Goal: Find specific page/section

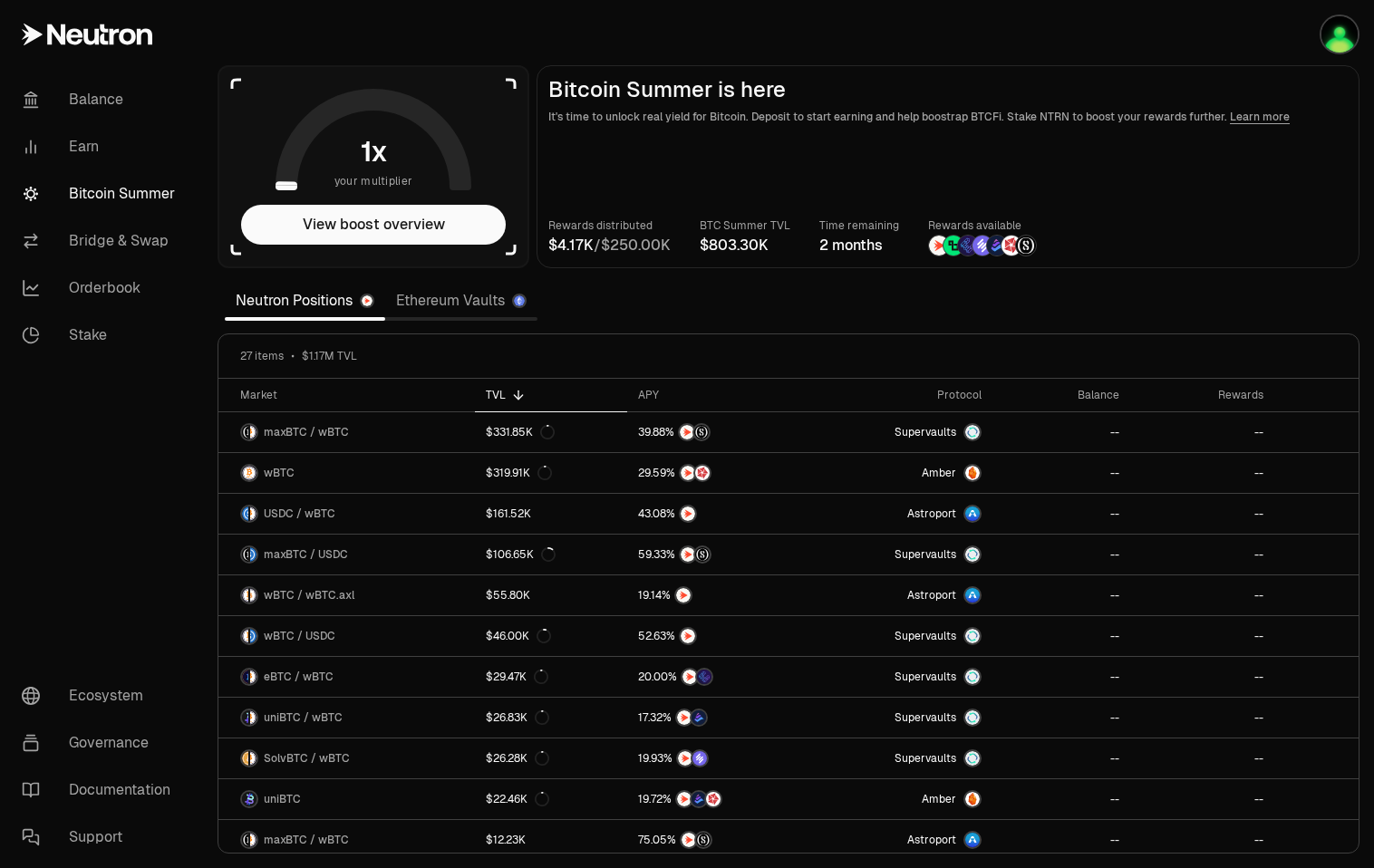
click at [442, 300] on link "Ethereum Vaults" at bounding box center [461, 300] width 152 height 36
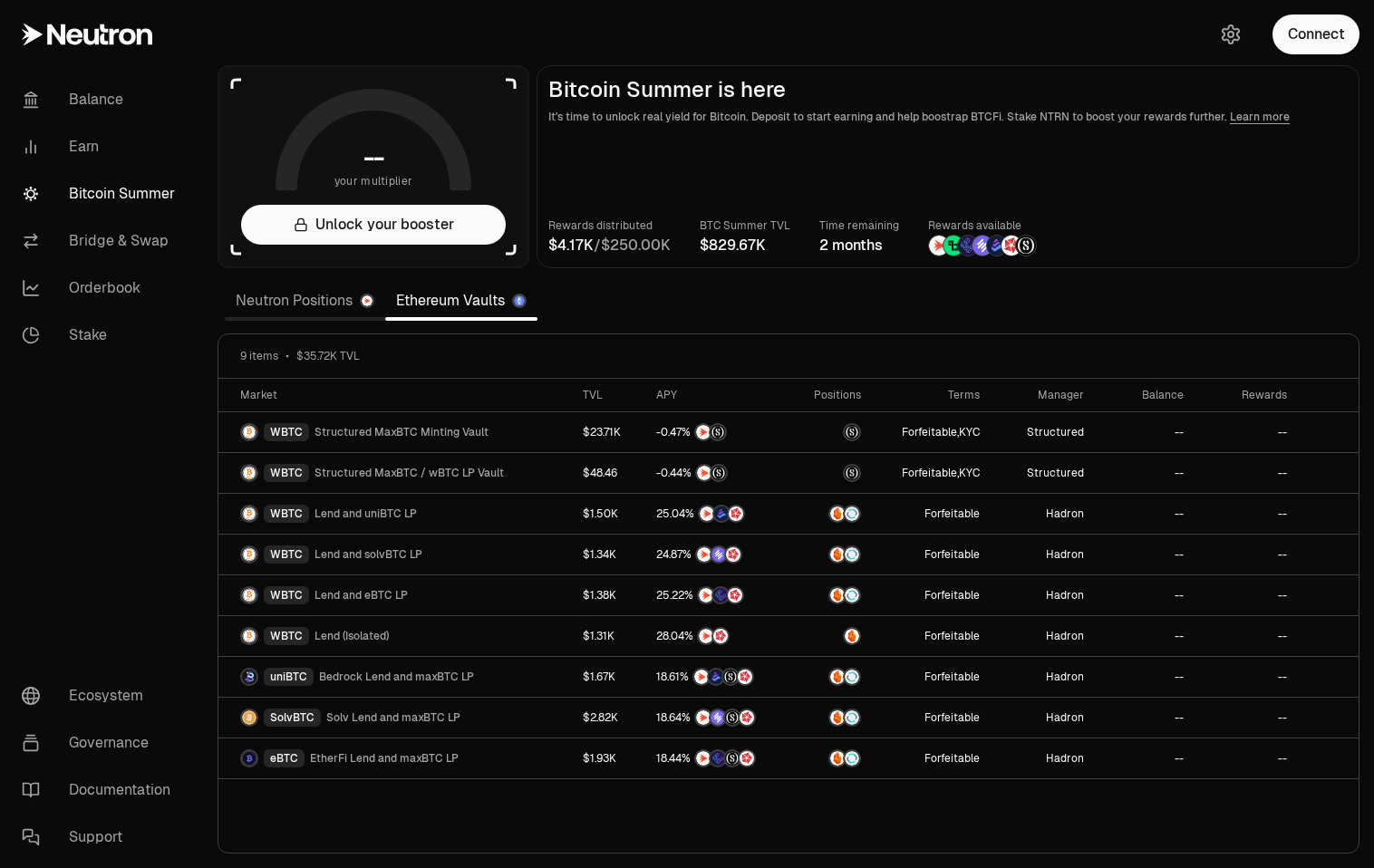
click at [315, 303] on link "Neutron Positions" at bounding box center [305, 300] width 160 height 36
